Goal: Transaction & Acquisition: Download file/media

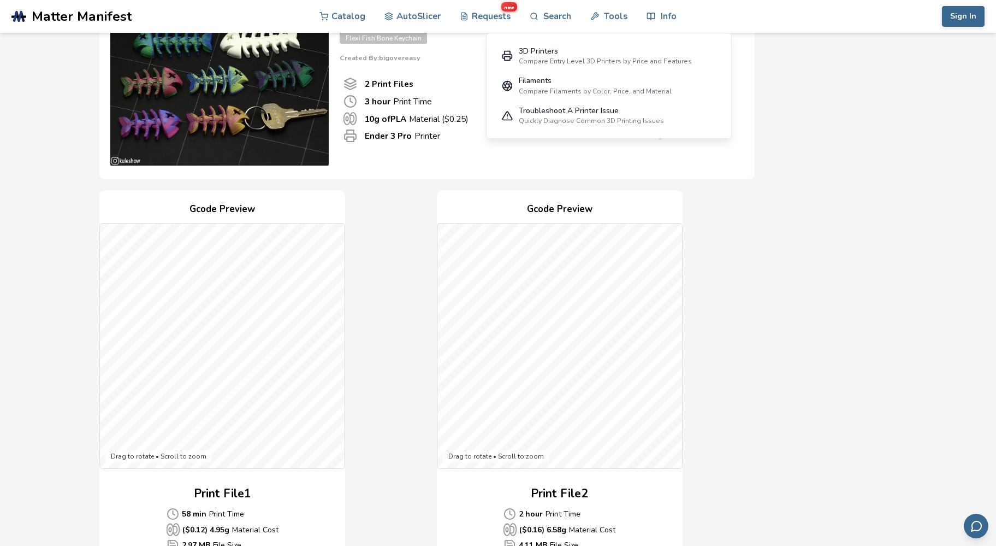
scroll to position [179, 0]
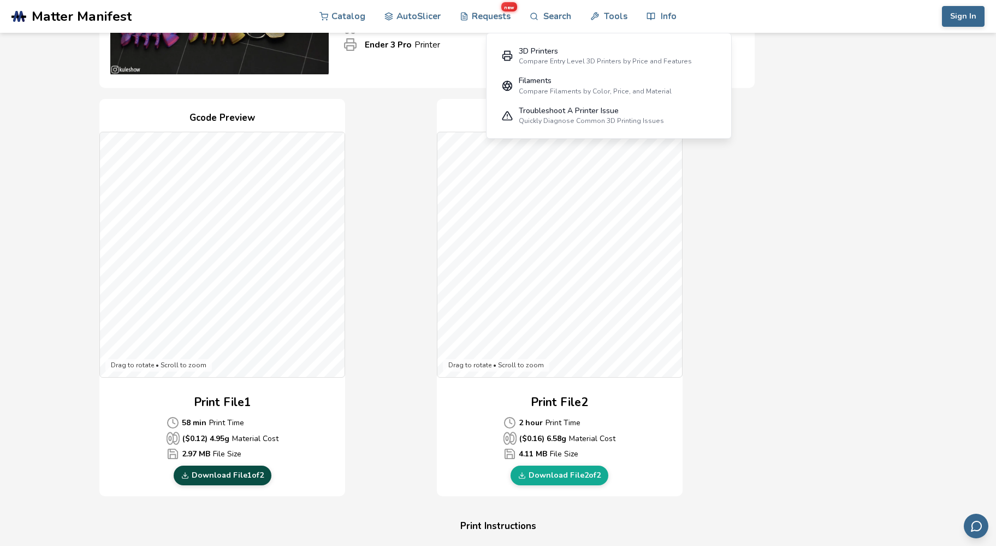
click at [227, 474] on link "Download File 1 of 2" at bounding box center [223, 475] width 98 height 20
click at [553, 473] on link "Download File 2 of 2" at bounding box center [560, 475] width 98 height 20
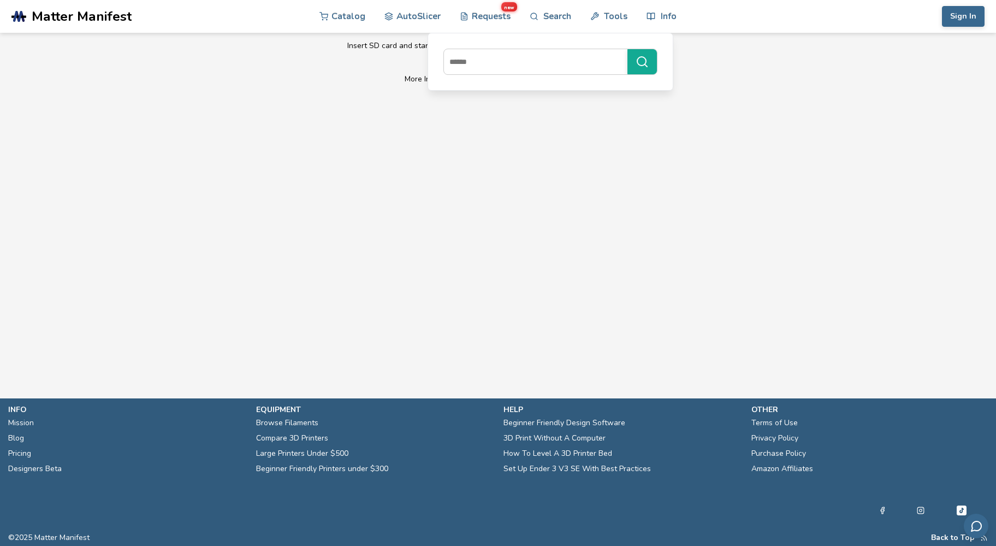
scroll to position [753, 0]
